Goal: Task Accomplishment & Management: Manage account settings

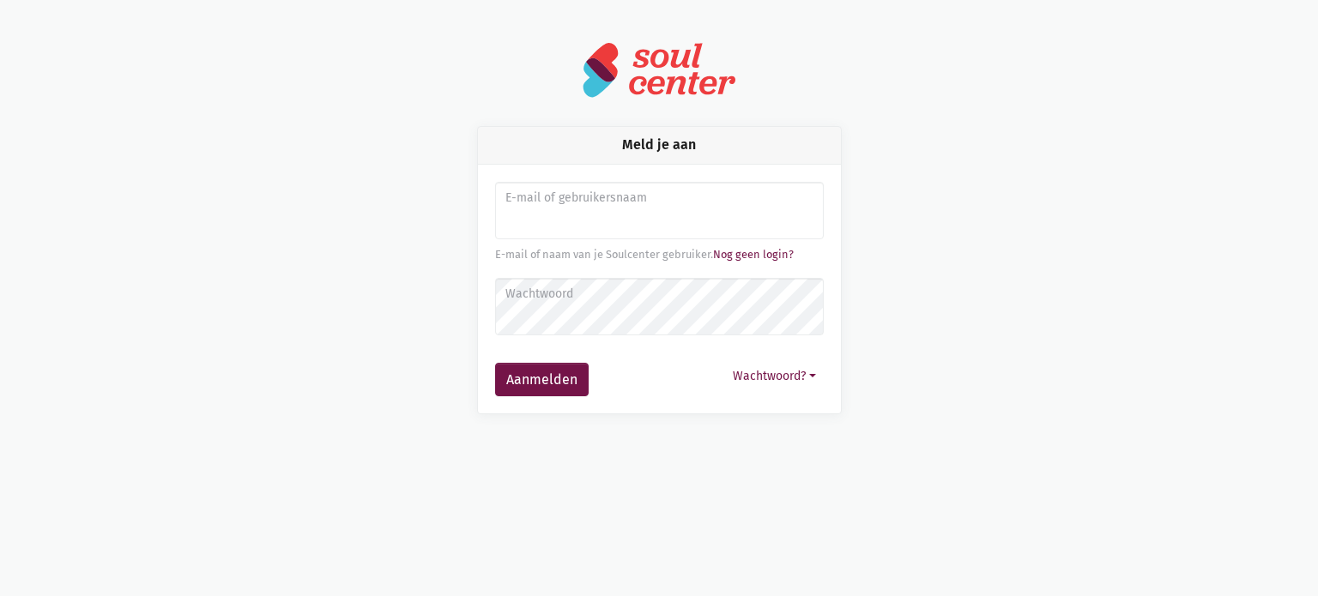
click at [658, 70] on img at bounding box center [659, 69] width 154 height 57
click at [663, 208] on input "Aanmelden" at bounding box center [659, 211] width 329 height 58
type input "[EMAIL_ADDRESS][DOMAIN_NAME]"
click at [769, 385] on button "Wachtwoord?" at bounding box center [774, 376] width 99 height 27
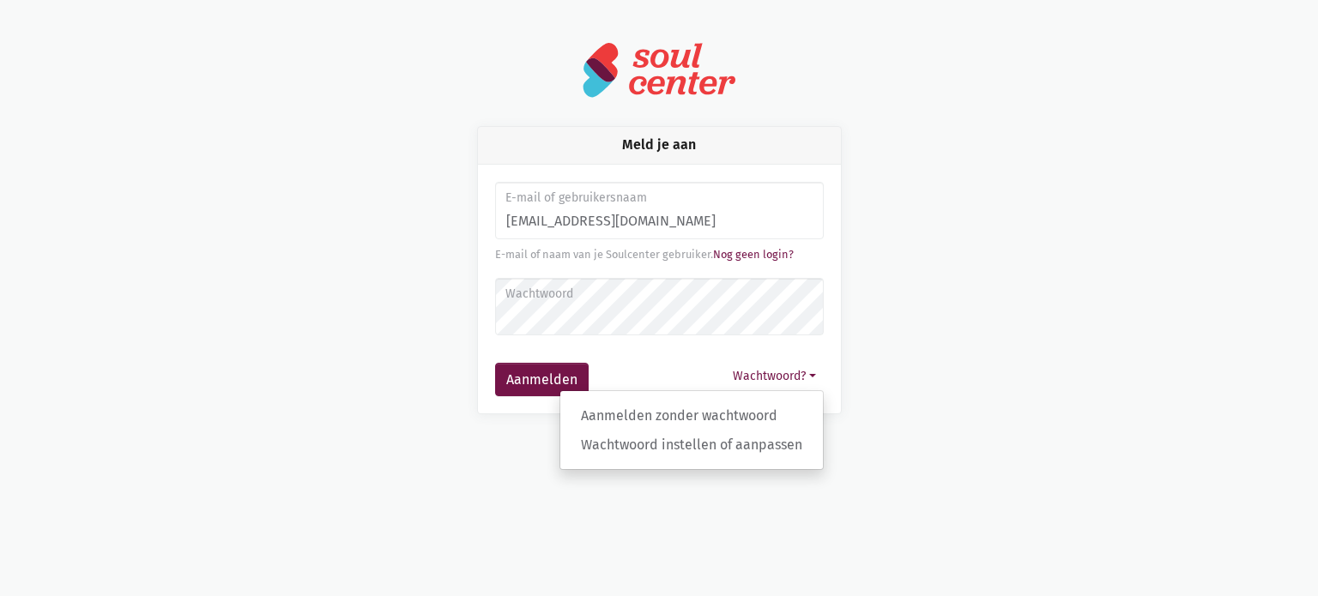
click at [888, 322] on div "Meld je aan E-mail of gebruikersnaam [EMAIL_ADDRESS][DOMAIN_NAME] E-mail of naa…" at bounding box center [659, 270] width 978 height 288
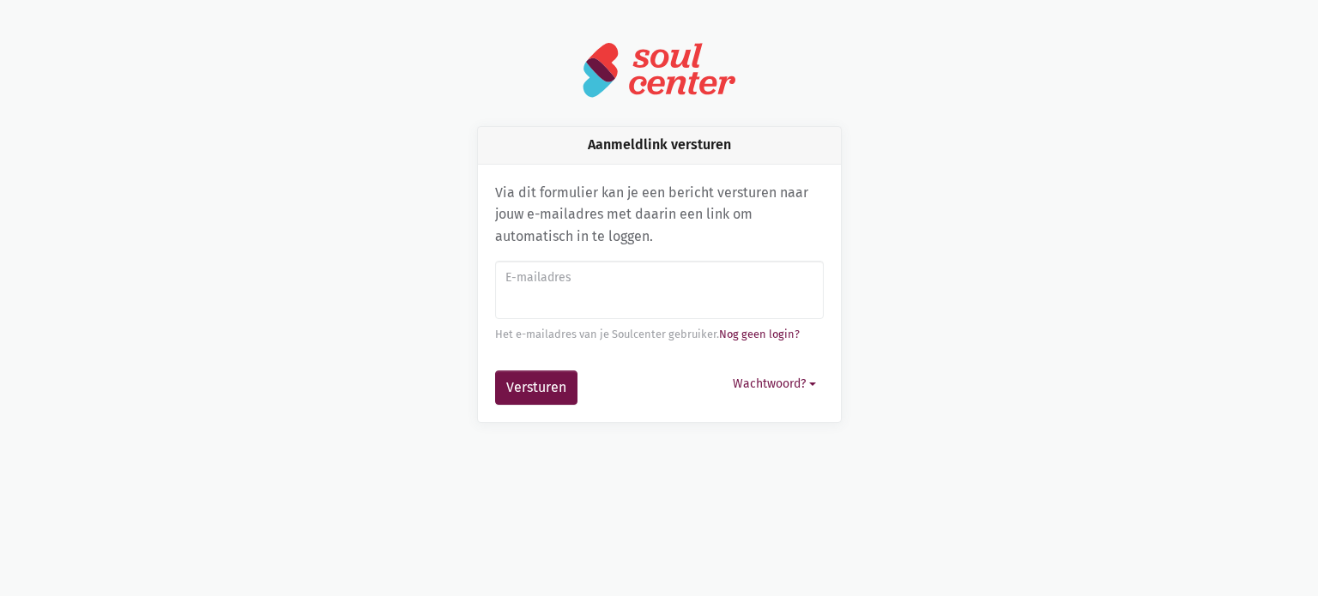
click at [540, 315] on input "E-mailadres" at bounding box center [659, 290] width 329 height 58
type input "[EMAIL_ADDRESS][DOMAIN_NAME]"
click at [532, 383] on button "Versturen" at bounding box center [536, 388] width 82 height 34
